Goal: Task Accomplishment & Management: Complete application form

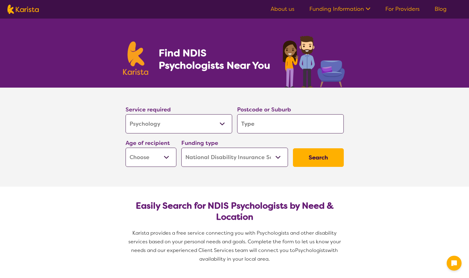
select select "Psychology"
select select "NDIS"
select select "Psychology"
select select "NDIS"
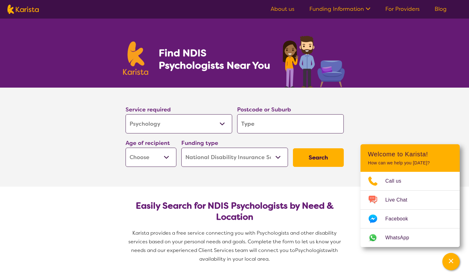
click at [224, 123] on select "Allied Health Assistant Assessment ([MEDICAL_DATA] or [MEDICAL_DATA]) Behaviour…" at bounding box center [179, 123] width 107 height 19
click at [205, 130] on select "Allied Health Assistant Assessment ([MEDICAL_DATA] or [MEDICAL_DATA]) Behaviour…" at bounding box center [179, 123] width 107 height 19
click at [251, 127] on input "search" at bounding box center [290, 123] width 107 height 19
type input "2"
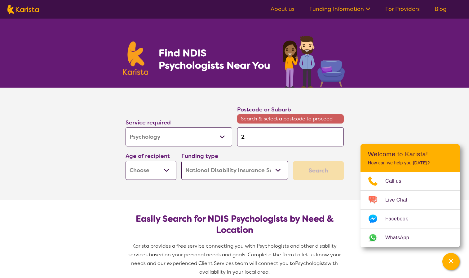
type input "21"
type input "217"
type input "2170"
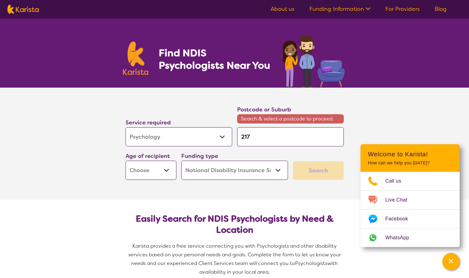
type input "2170"
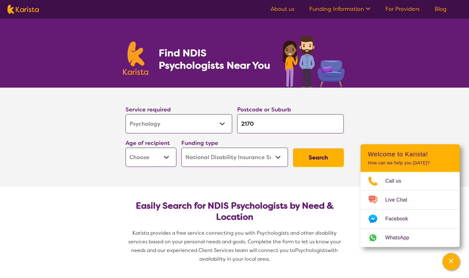
type input "2170"
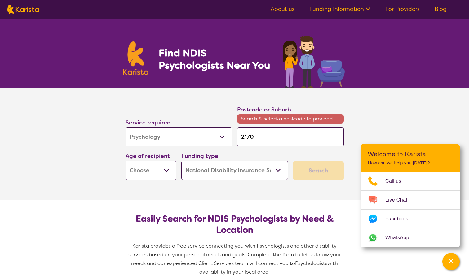
type input "2170"
click at [104, 153] on section "Service required Allied Health Assistant Assessment ([MEDICAL_DATA] or [MEDICAL…" at bounding box center [234, 144] width 469 height 112
click at [158, 171] on select "Early Childhood - 0 to 9 Child - 10 to 11 Adolescent - 12 to 17 Adult - 18 to 6…" at bounding box center [151, 170] width 51 height 19
select select "EC"
click at [126, 161] on select "Early Childhood - 0 to 9 Child - 10 to 11 Adolescent - 12 to 17 Adult - 18 to 6…" at bounding box center [151, 170] width 51 height 19
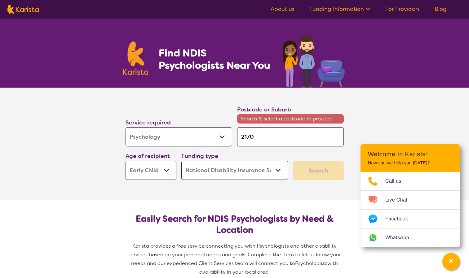
select select "EC"
click at [270, 167] on select "Home Care Package (HCP) National Disability Insurance Scheme (NDIS) I don't know" at bounding box center [234, 170] width 107 height 19
click at [270, 166] on select "Home Care Package (HCP) National Disability Insurance Scheme (NDIS) I don't know" at bounding box center [234, 170] width 107 height 19
click at [308, 175] on div "Search" at bounding box center [318, 171] width 51 height 19
click at [368, 123] on section "Service required Allied Health Assistant Assessment ([MEDICAL_DATA] or [MEDICAL…" at bounding box center [234, 144] width 469 height 112
